Goal: Task Accomplishment & Management: Complete application form

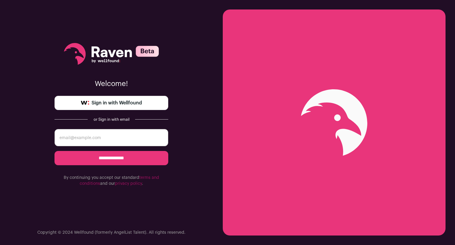
click at [118, 105] on span "Sign in with Wellfound" at bounding box center [117, 102] width 50 height 7
click at [105, 137] on input "email" at bounding box center [112, 137] width 114 height 17
type input "inbarrose@gmail.com"
click at [118, 160] on input "**********" at bounding box center [112, 158] width 114 height 14
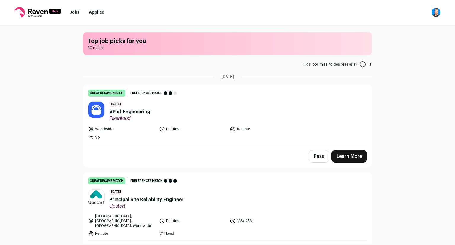
click at [435, 14] on img "Open dropdown" at bounding box center [436, 12] width 9 height 9
click at [410, 103] on div "Top job picks for you 30 results Hide jobs missing dealbreakers? August 18th, 2…" at bounding box center [227, 134] width 455 height 219
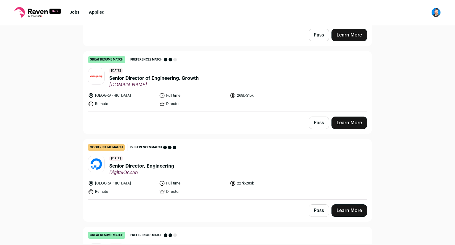
scroll to position [415, 0]
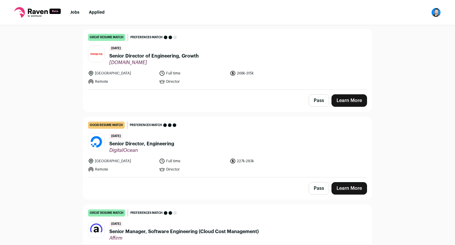
click at [342, 183] on link "Learn More" at bounding box center [350, 188] width 36 height 12
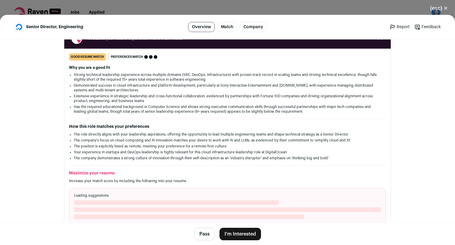
scroll to position [148, 0]
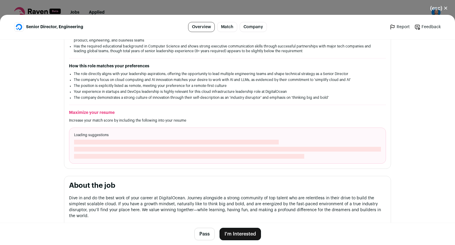
click at [239, 232] on button "I'm Interested" at bounding box center [241, 234] width 42 height 12
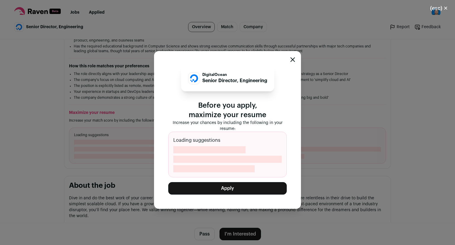
click at [231, 187] on button "Apply" at bounding box center [227, 188] width 119 height 12
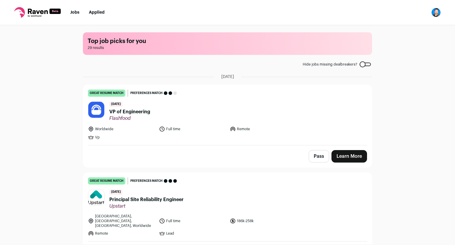
click at [349, 159] on link "Learn More" at bounding box center [350, 156] width 36 height 12
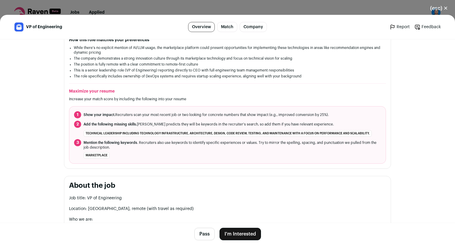
scroll to position [178, 0]
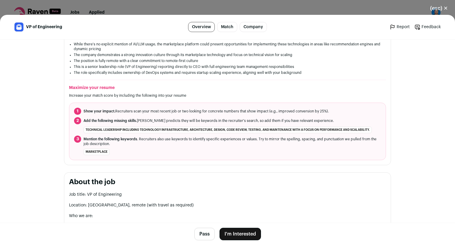
click at [241, 232] on button "I'm Interested" at bounding box center [241, 234] width 42 height 12
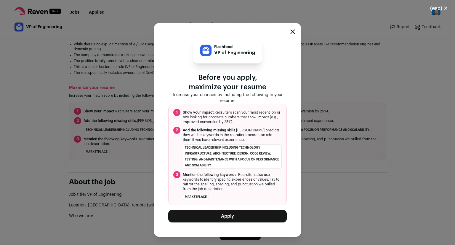
click at [229, 216] on button "Apply" at bounding box center [227, 216] width 119 height 12
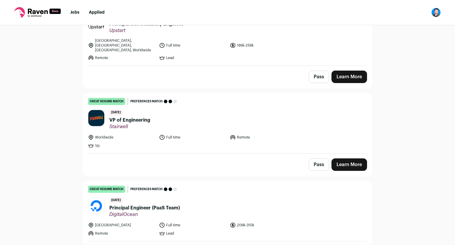
scroll to position [89, 0]
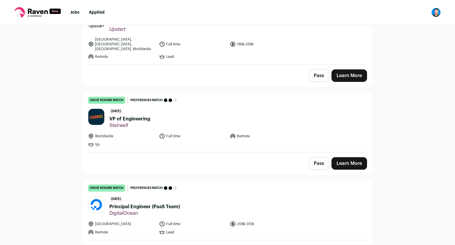
click at [354, 157] on link "Learn More" at bounding box center [350, 163] width 36 height 12
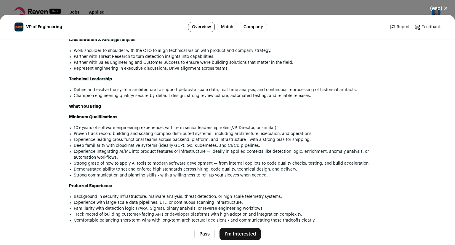
scroll to position [563, 0]
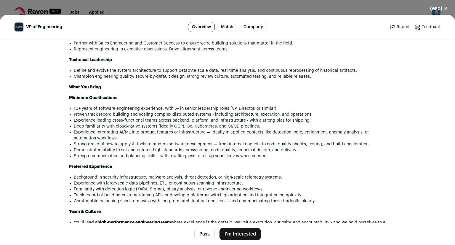
click at [447, 7] on button "(esc) ✕" at bounding box center [439, 8] width 32 height 13
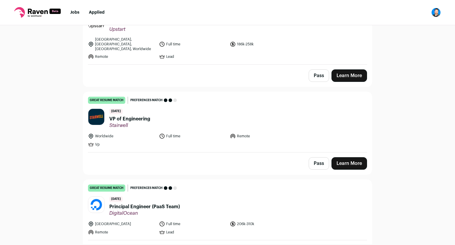
click at [319, 157] on button "Pass" at bounding box center [319, 163] width 20 height 12
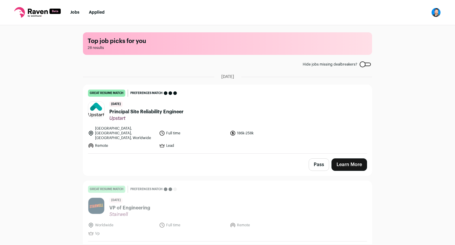
click at [314, 163] on button "Pass" at bounding box center [319, 164] width 20 height 12
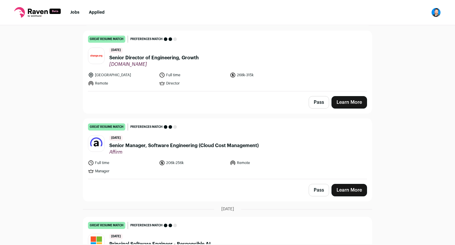
scroll to position [326, 0]
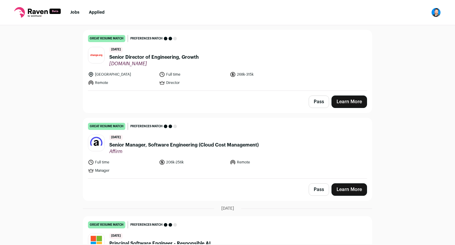
click at [341, 97] on link "Learn More" at bounding box center [350, 101] width 36 height 12
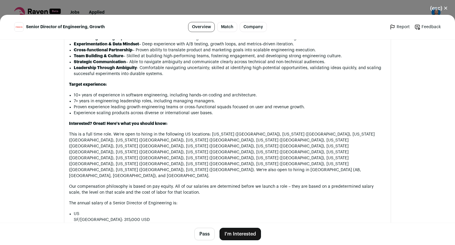
scroll to position [474, 0]
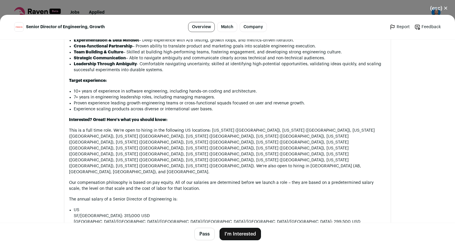
click at [234, 235] on button "I'm Interested" at bounding box center [241, 234] width 42 height 12
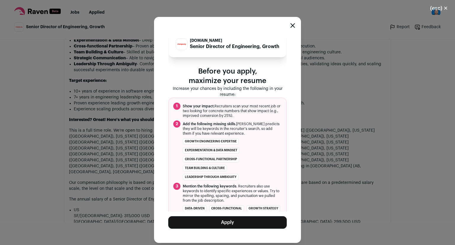
click at [231, 224] on button "Apply" at bounding box center [227, 222] width 119 height 12
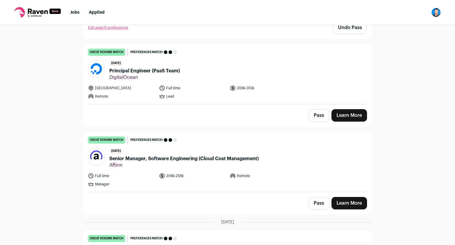
scroll to position [208, 0]
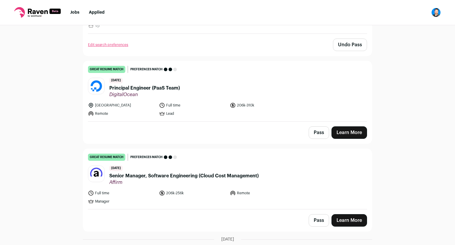
click at [321, 130] on button "Pass" at bounding box center [319, 132] width 20 height 12
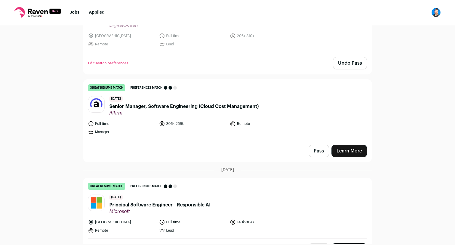
scroll to position [267, 0]
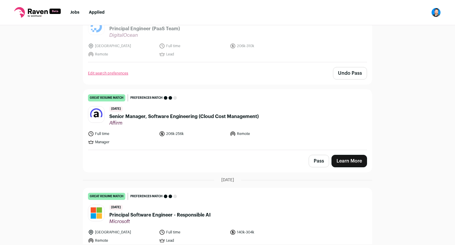
click at [313, 155] on button "Pass" at bounding box center [319, 161] width 20 height 12
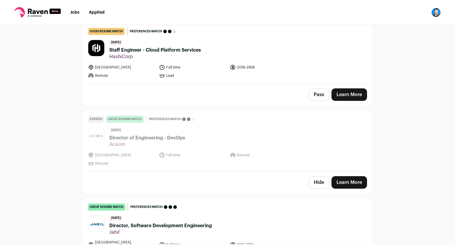
scroll to position [2234, 0]
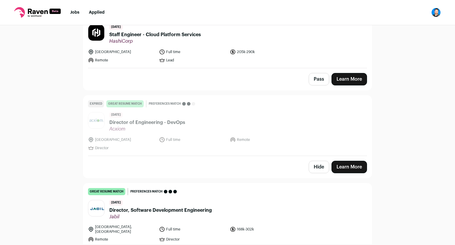
click at [203, 207] on span "Director, Software Development Engineering" at bounding box center [160, 210] width 103 height 7
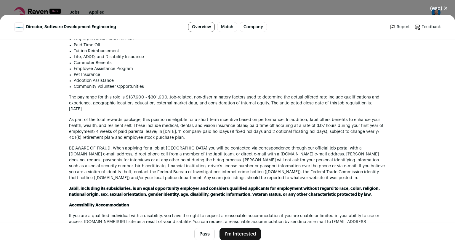
scroll to position [860, 0]
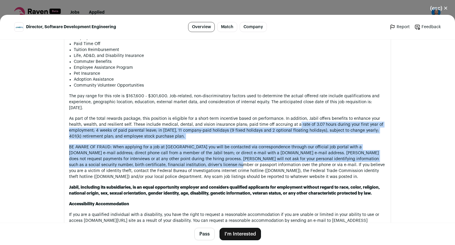
drag, startPoint x: 307, startPoint y: 89, endPoint x: 173, endPoint y: 133, distance: 140.5
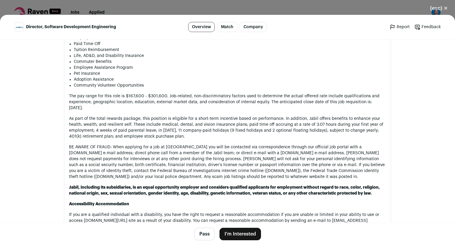
drag, startPoint x: 204, startPoint y: 166, endPoint x: 203, endPoint y: 169, distance: 3.4
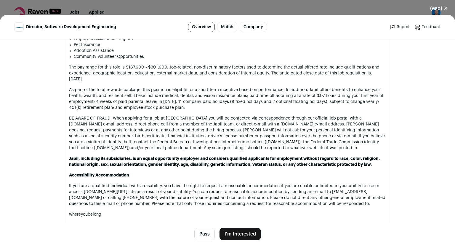
scroll to position [889, 0]
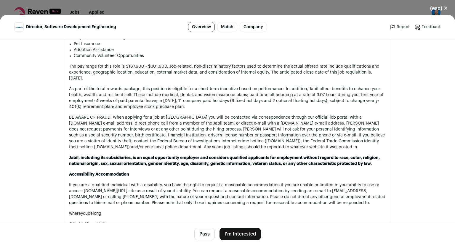
click at [202, 233] on button "Pass" at bounding box center [204, 234] width 20 height 12
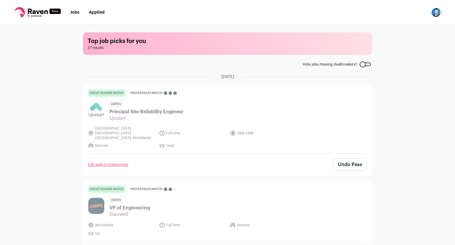
click at [362, 65] on div at bounding box center [365, 65] width 11 height 4
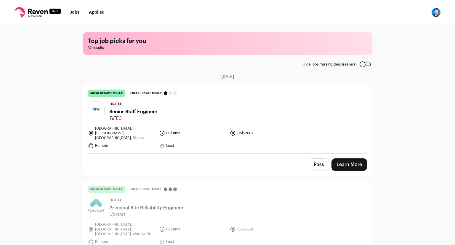
click at [363, 64] on div at bounding box center [365, 65] width 11 height 4
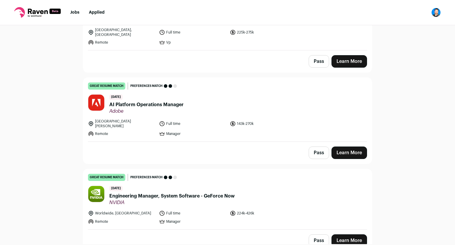
scroll to position [1332, 0]
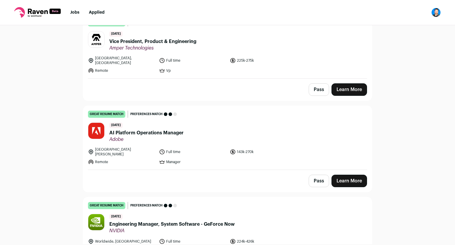
click at [169, 129] on span "AI Platform Operations Manager" at bounding box center [146, 132] width 74 height 7
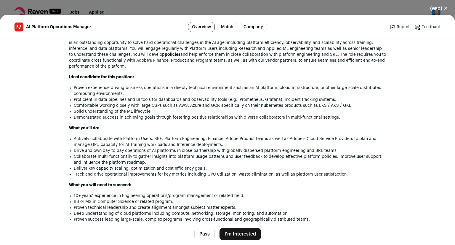
scroll to position [456, 0]
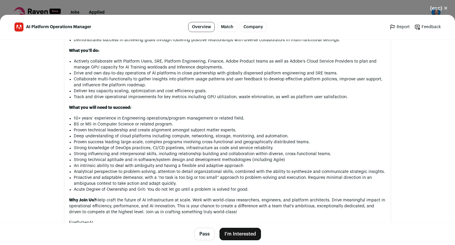
click at [228, 229] on button "I'm Interested" at bounding box center [241, 234] width 42 height 12
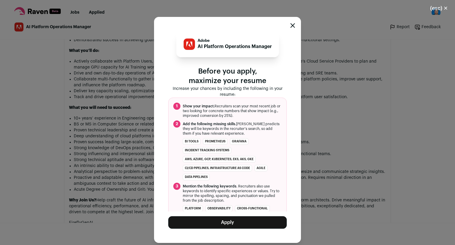
click at [232, 224] on button "Apply" at bounding box center [227, 222] width 119 height 12
